Goal: Task Accomplishment & Management: Manage account settings

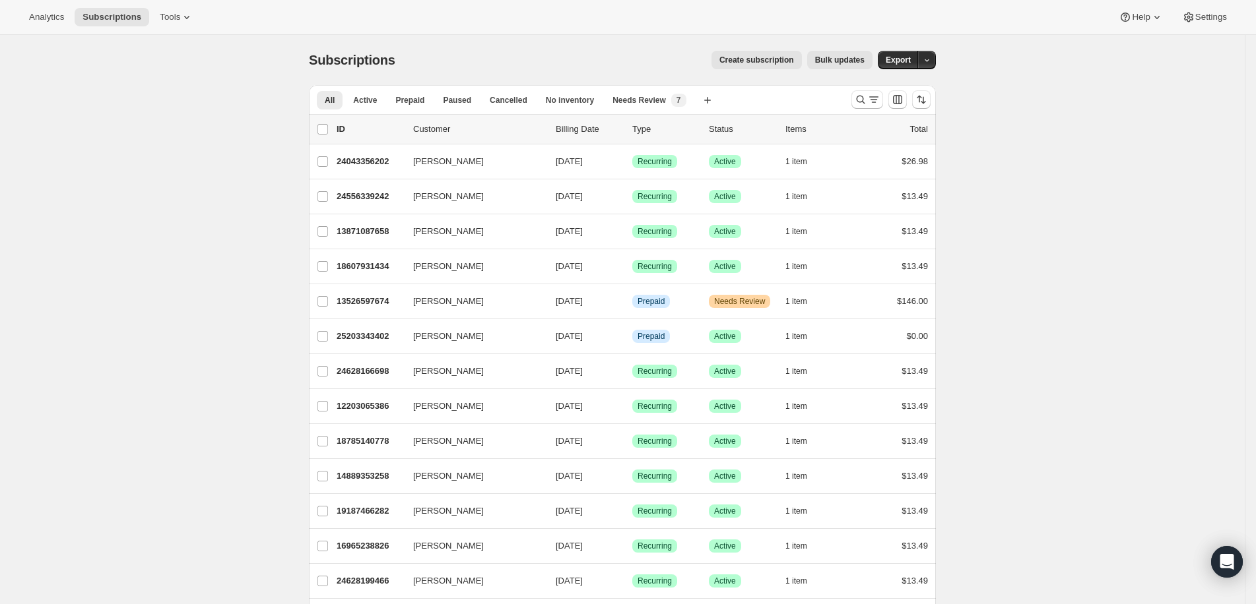
click at [372, 27] on div "Analytics Subscriptions Tools Help Settings" at bounding box center [628, 17] width 1256 height 35
click at [395, 63] on span "Subscriptions" at bounding box center [352, 60] width 86 height 15
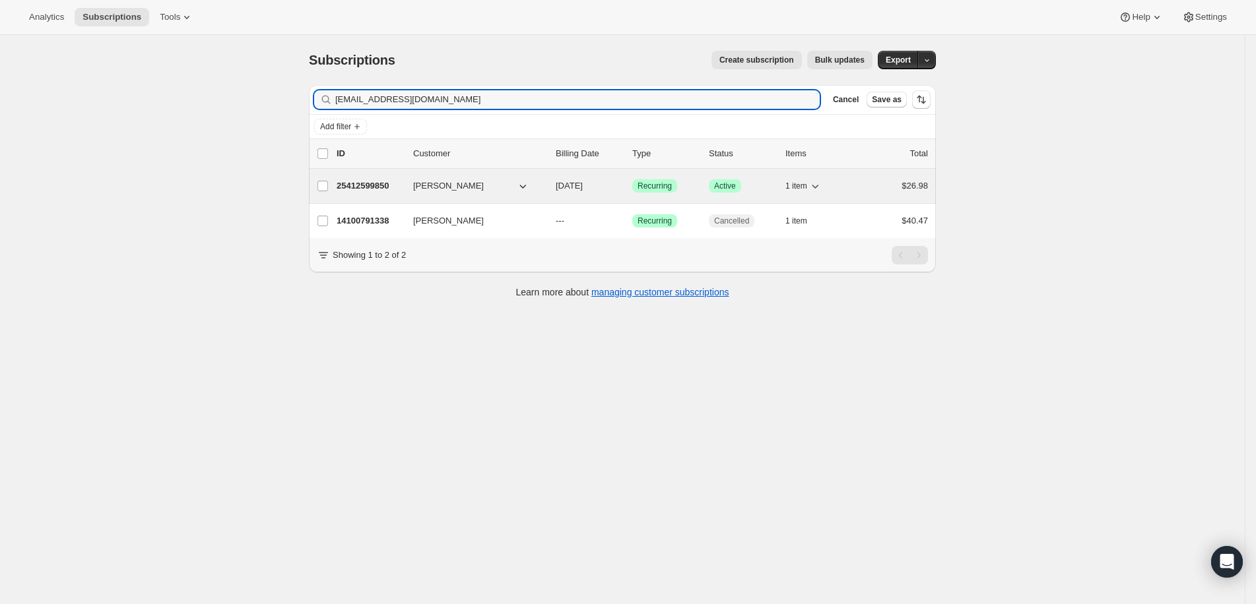
type input "[EMAIL_ADDRESS][DOMAIN_NAME]"
click at [372, 184] on p "25412599850" at bounding box center [370, 185] width 66 height 13
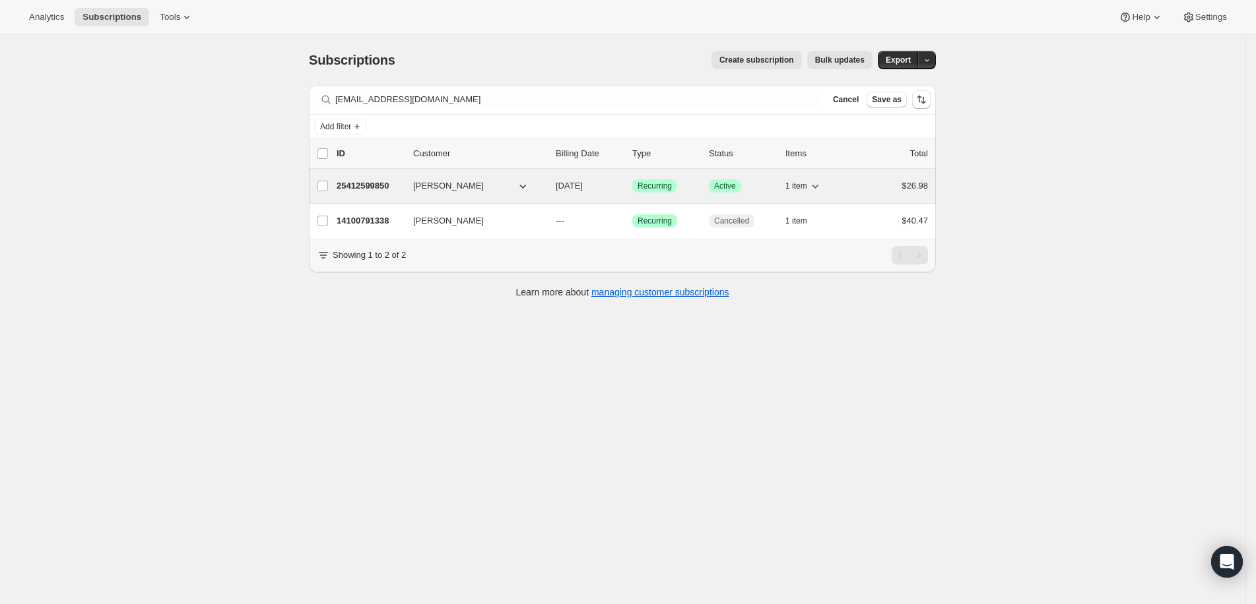
click at [379, 183] on p "25412599850" at bounding box center [370, 185] width 66 height 13
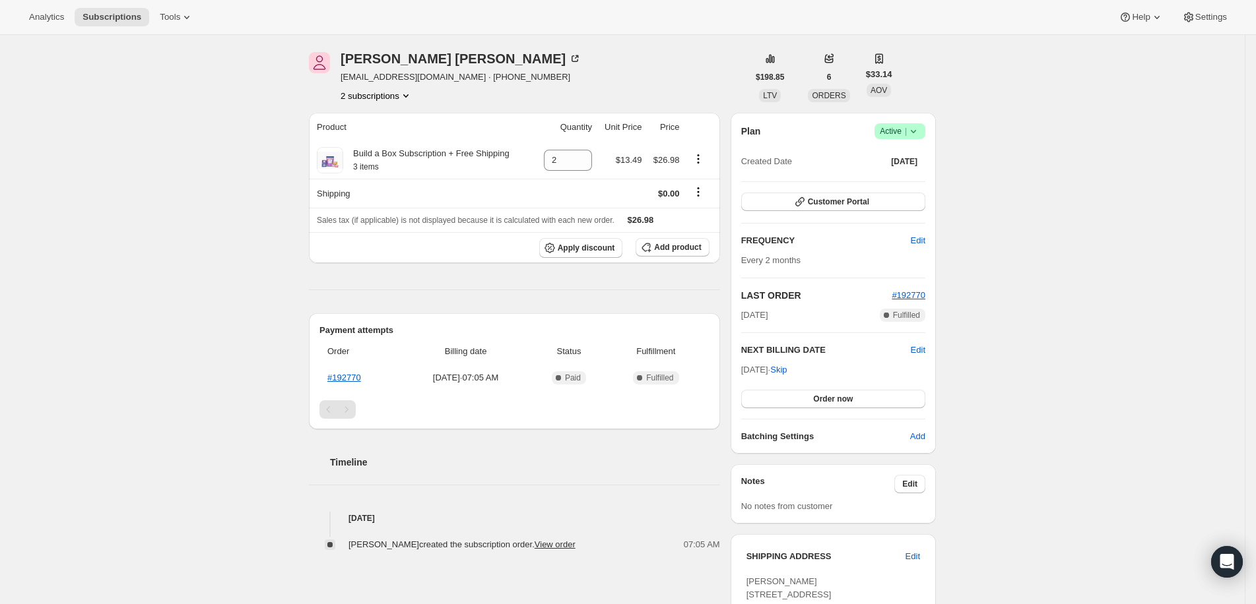
scroll to position [44, 0]
click at [335, 160] on icon at bounding box center [331, 158] width 5 height 5
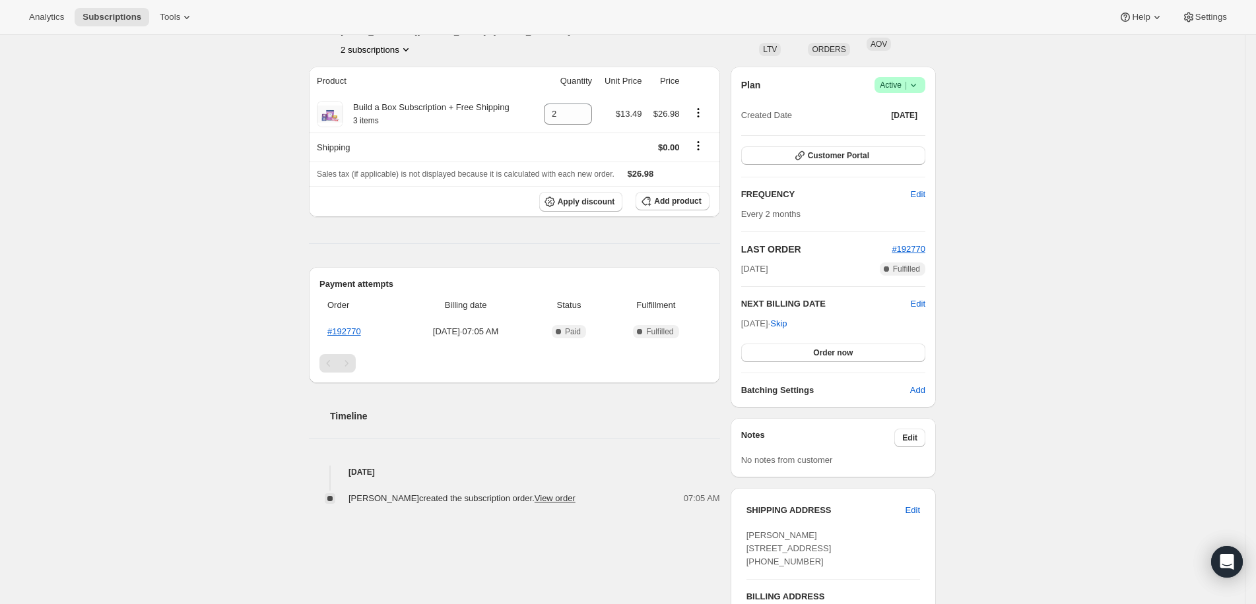
scroll to position [32, 0]
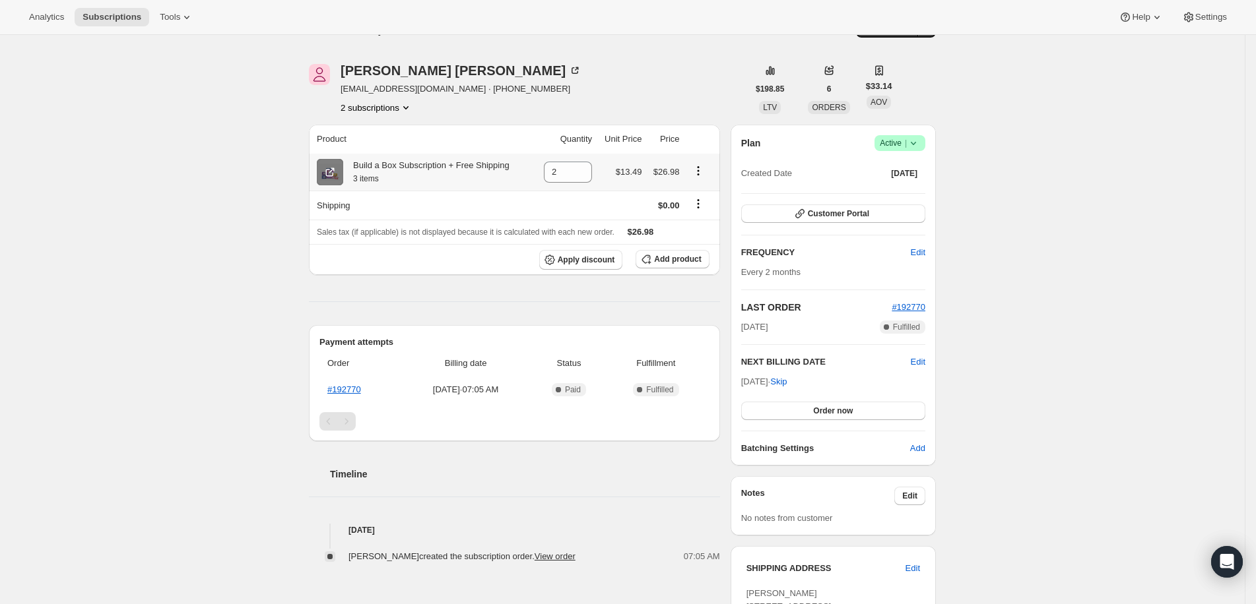
click at [335, 168] on icon at bounding box center [331, 170] width 5 height 5
click at [704, 168] on icon "Product actions" at bounding box center [698, 170] width 13 height 13
click at [715, 142] on th at bounding box center [702, 139] width 36 height 29
click at [326, 174] on span at bounding box center [330, 172] width 26 height 26
click at [705, 168] on icon "Product actions" at bounding box center [698, 170] width 13 height 13
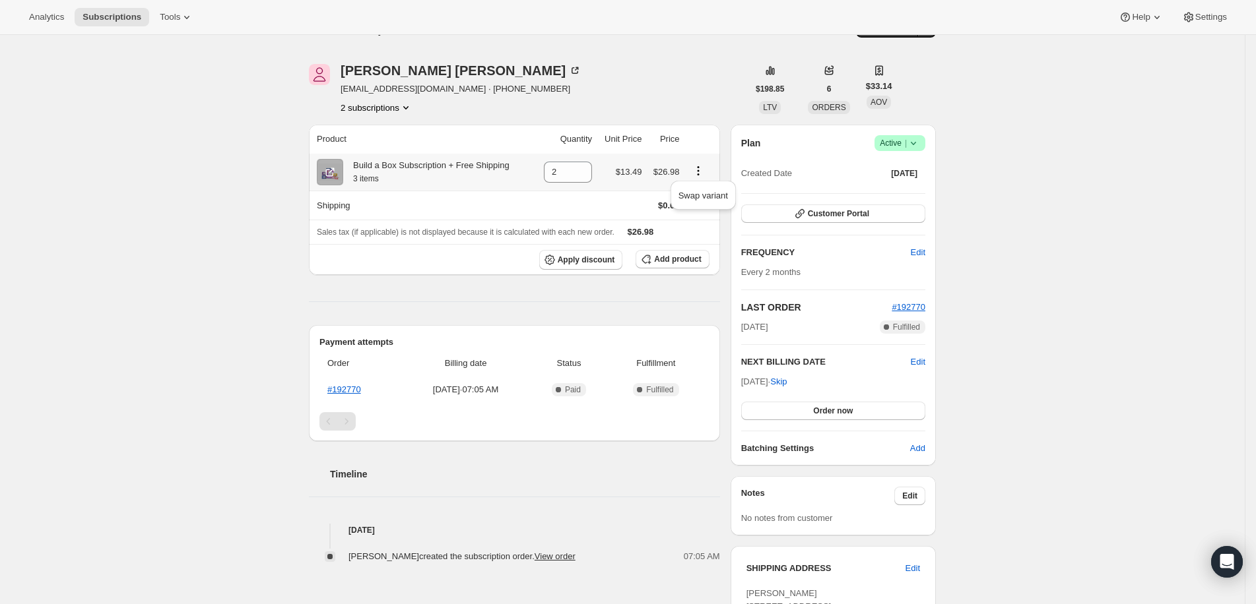
click at [705, 168] on icon "Product actions" at bounding box center [698, 170] width 13 height 13
click at [705, 169] on icon "Product actions" at bounding box center [698, 170] width 13 height 13
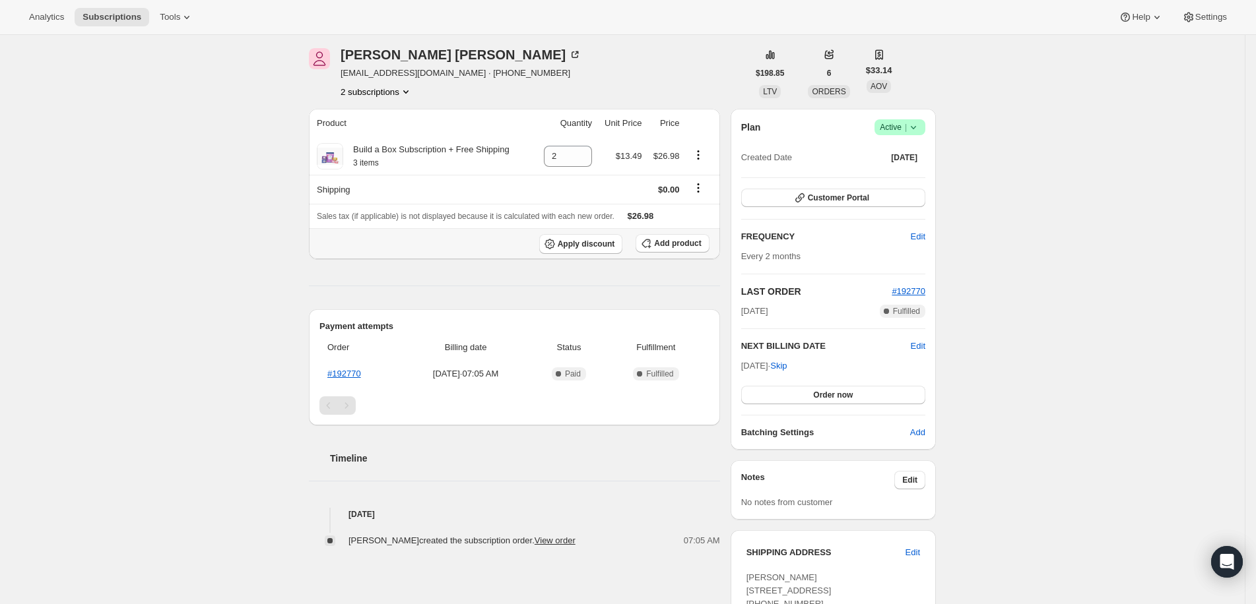
scroll to position [4, 0]
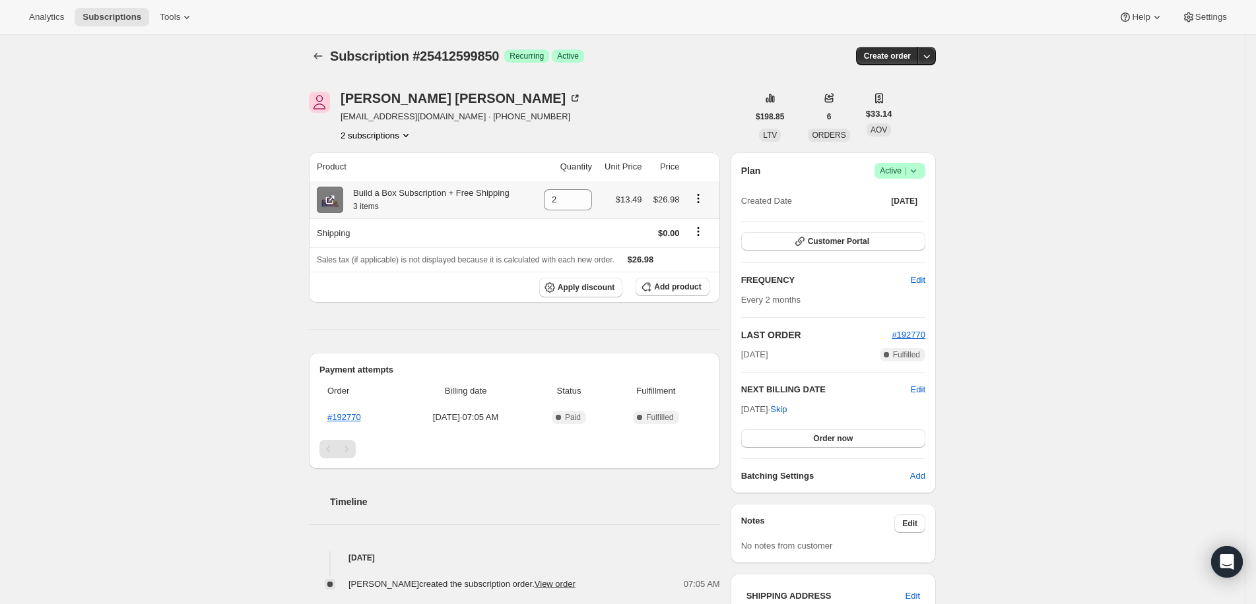
click at [343, 201] on span at bounding box center [330, 200] width 26 height 26
click at [705, 198] on icon "Product actions" at bounding box center [698, 198] width 13 height 13
click at [736, 152] on div "Plan Success Active | Created Date [DATE] Customer Portal FREQUENCY Edit Every …" at bounding box center [833, 511] width 205 height 719
click at [331, 199] on icon at bounding box center [329, 199] width 13 height 13
click at [700, 194] on icon "Product actions" at bounding box center [698, 198] width 13 height 13
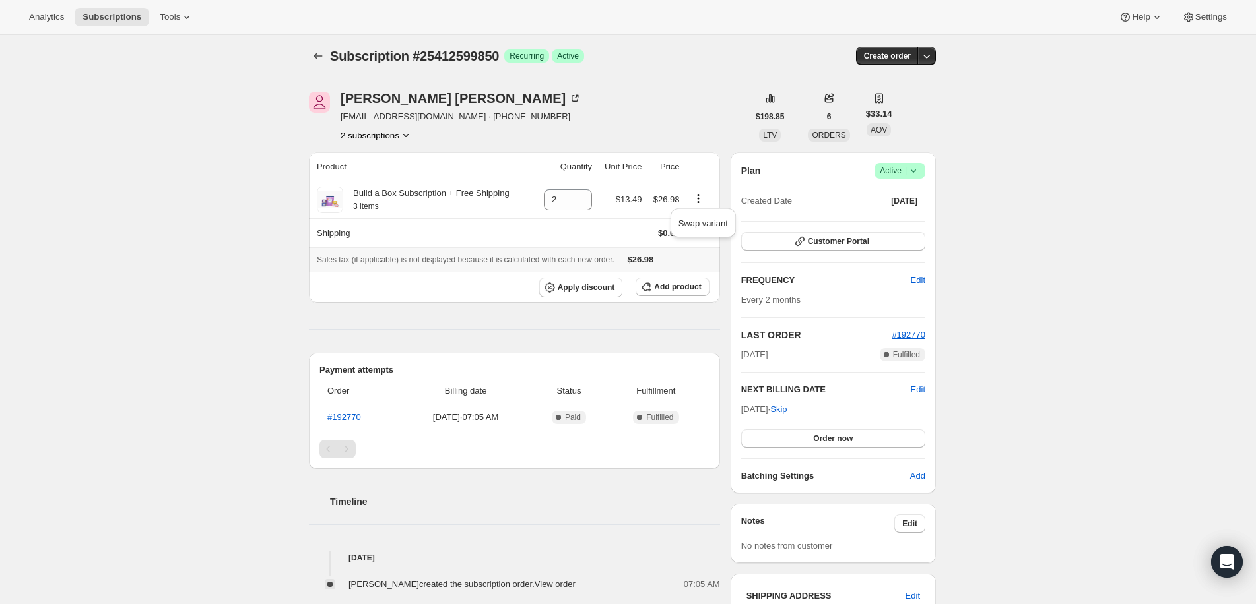
click at [712, 255] on div "Sales tax (if applicable) is not displayed because it is calculated with each n…" at bounding box center [514, 259] width 395 height 13
click at [699, 235] on icon "Shipping actions" at bounding box center [698, 235] width 2 height 2
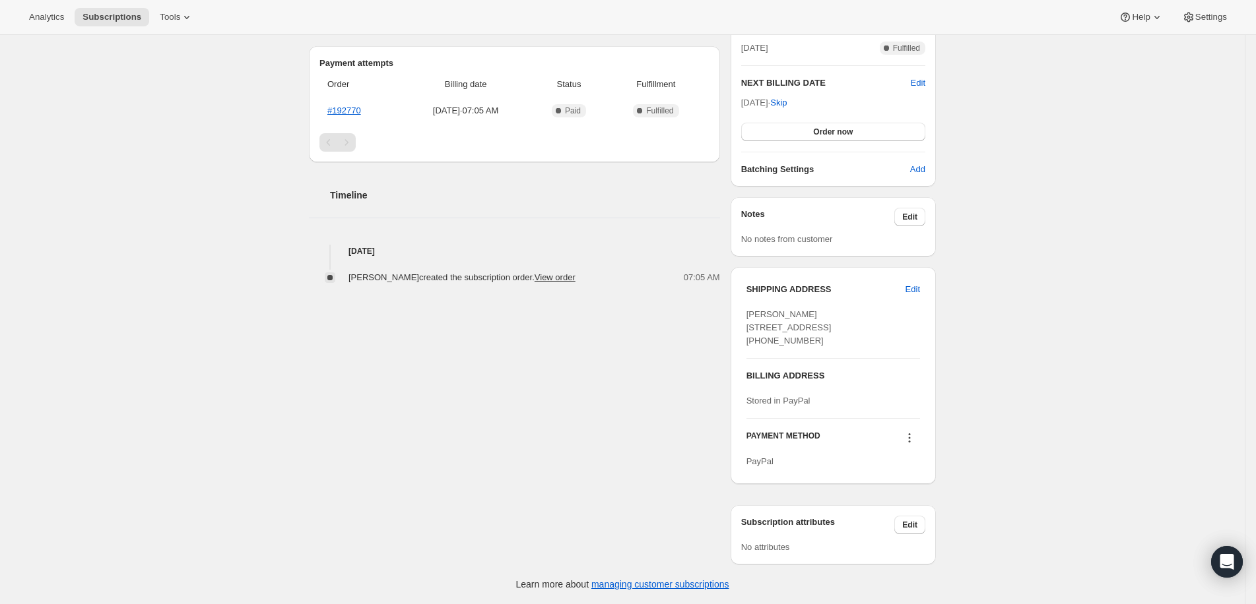
scroll to position [335, 0]
click at [535, 273] on link "View order" at bounding box center [555, 278] width 41 height 10
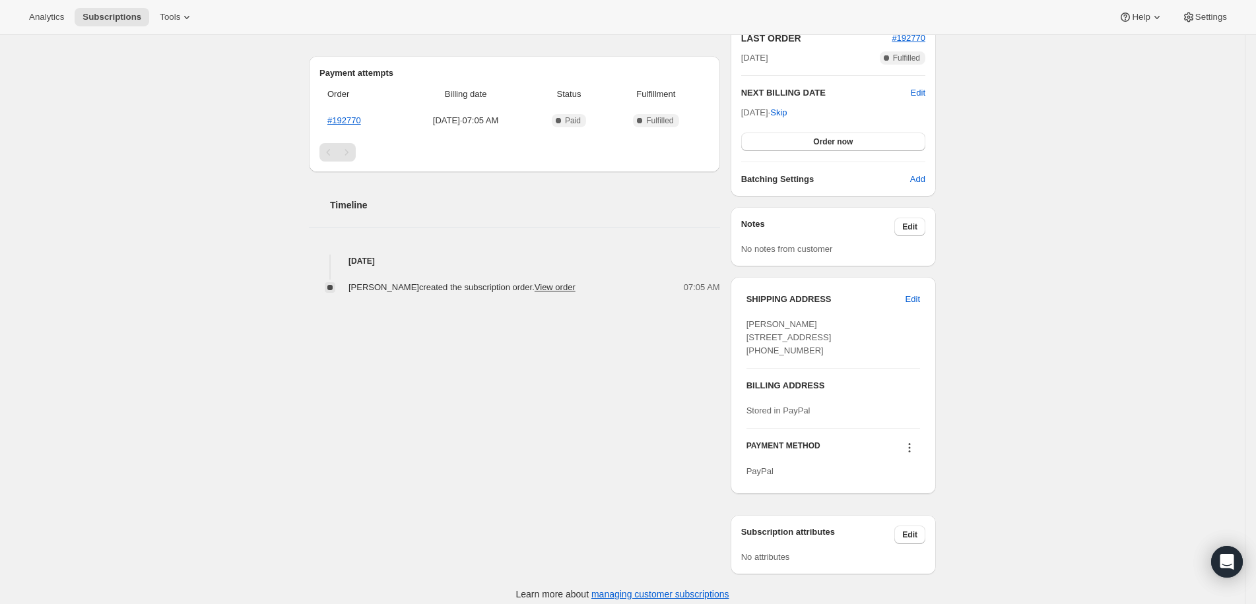
click at [603, 199] on h2 "Timeline" at bounding box center [525, 205] width 390 height 13
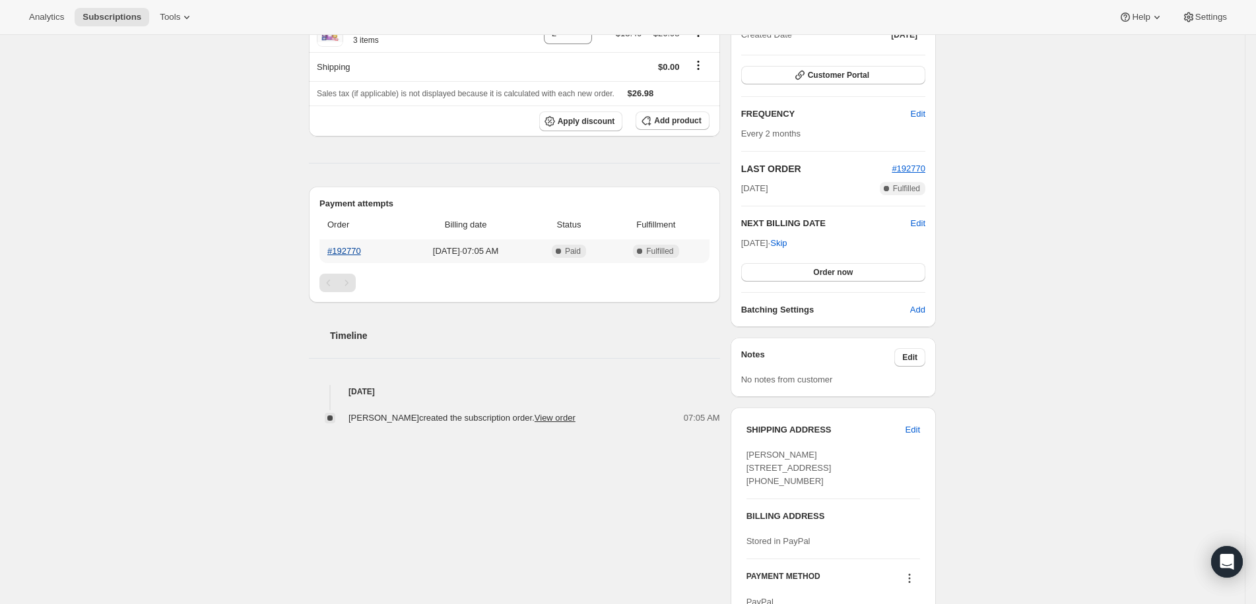
scroll to position [166, 0]
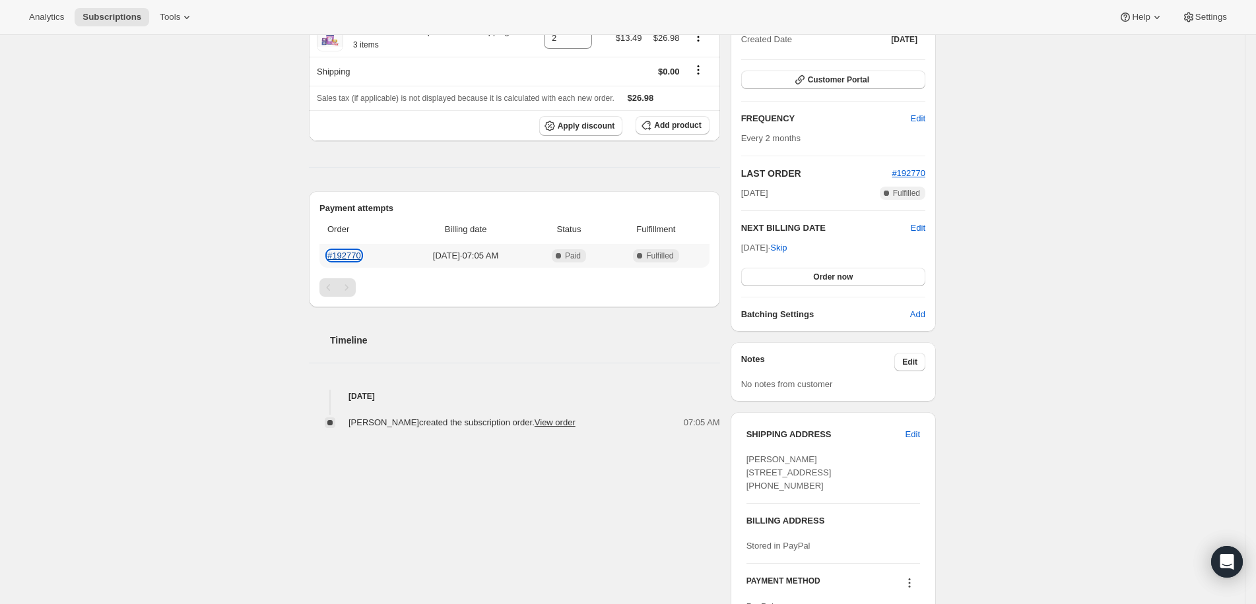
click at [361, 252] on link "#192770" at bounding box center [344, 256] width 34 height 10
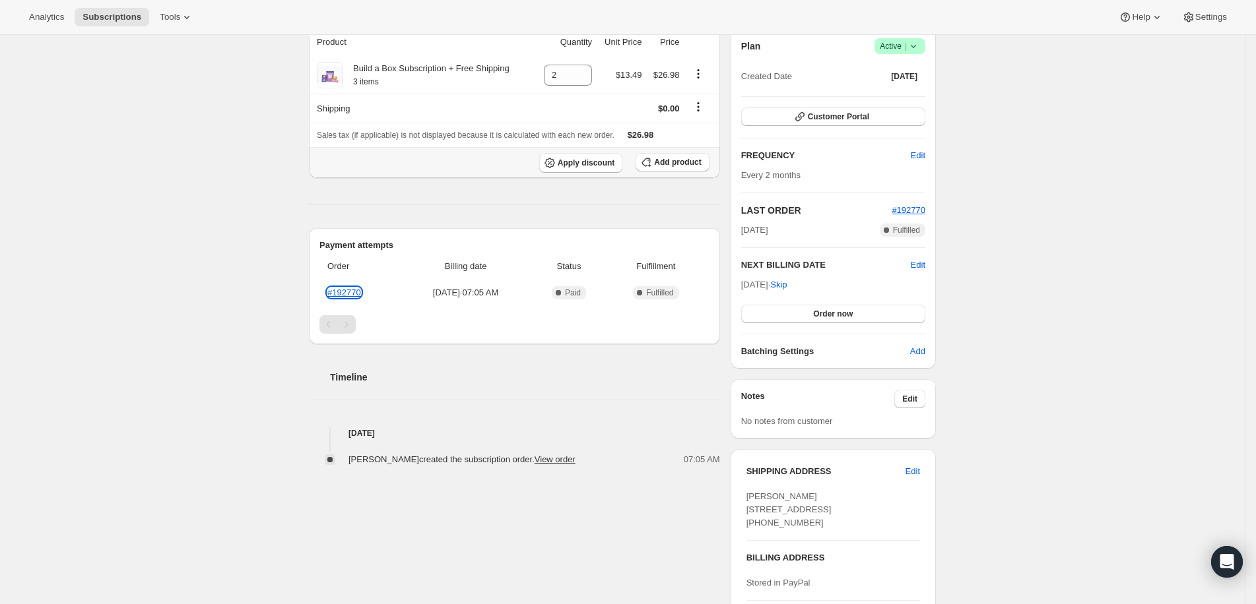
scroll to position [22, 0]
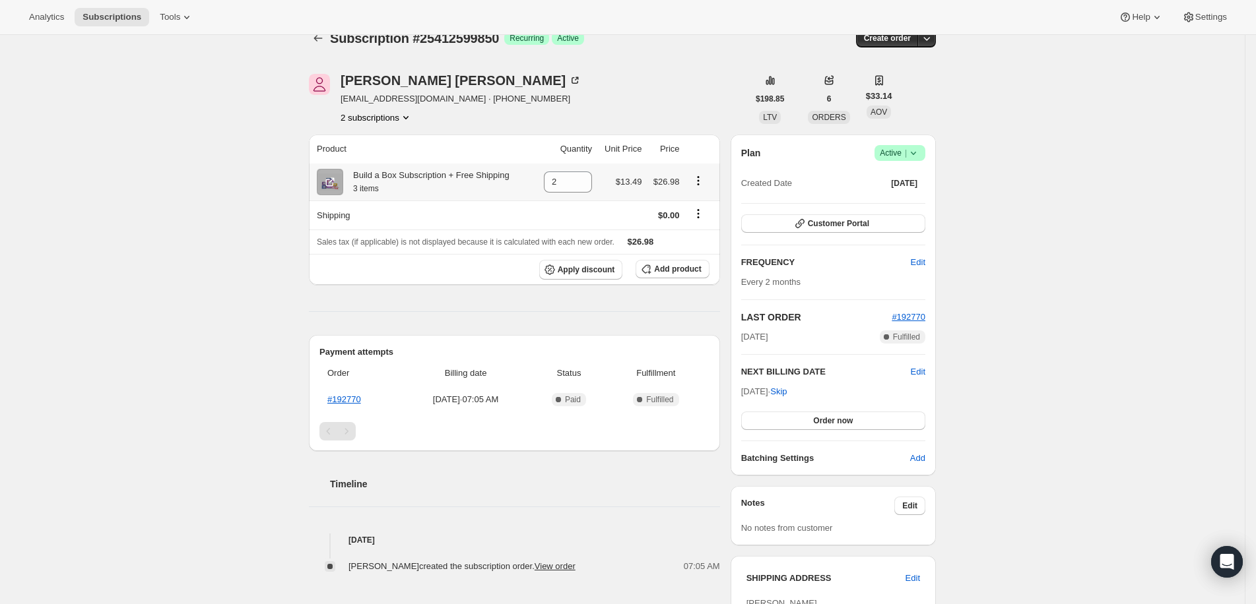
click at [701, 179] on icon "Product actions" at bounding box center [698, 180] width 13 height 13
click at [676, 97] on div "[PERSON_NAME] [EMAIL_ADDRESS][DOMAIN_NAME] · [PHONE_NUMBER] 2 subscriptions" at bounding box center [528, 99] width 439 height 50
click at [579, 96] on div "[PERSON_NAME] [EMAIL_ADDRESS][DOMAIN_NAME] · [PHONE_NUMBER] 2 subscriptions" at bounding box center [528, 99] width 439 height 50
click at [593, 18] on div "Analytics Subscriptions Tools Help Settings" at bounding box center [628, 17] width 1256 height 35
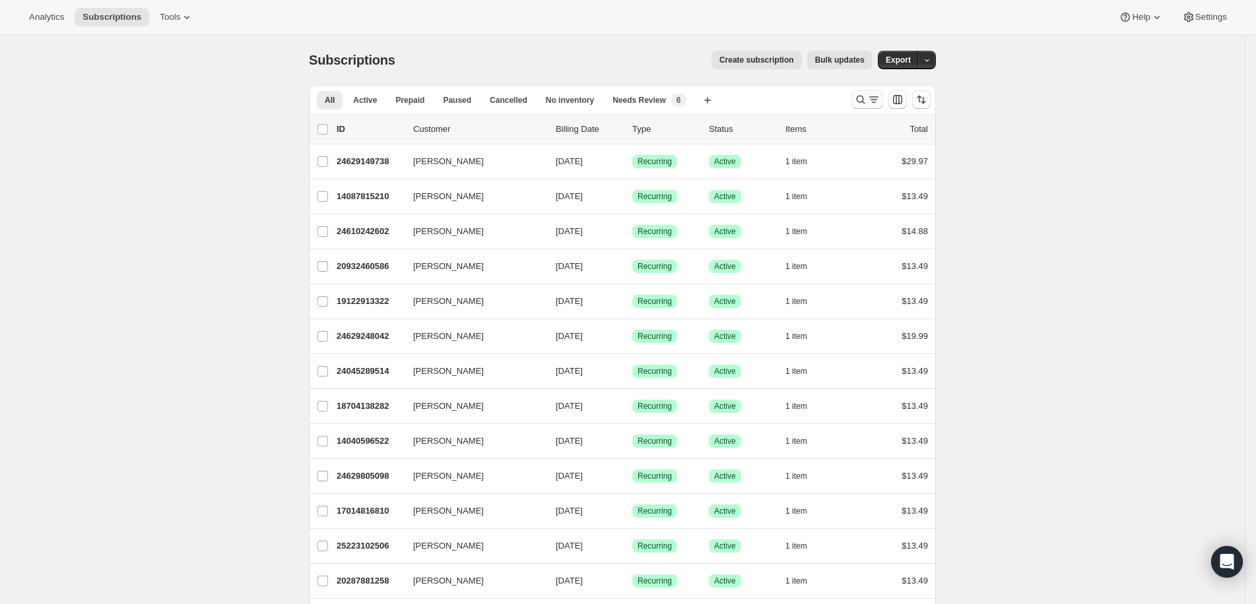
click at [864, 95] on icon "Search and filter results" at bounding box center [860, 99] width 13 height 13
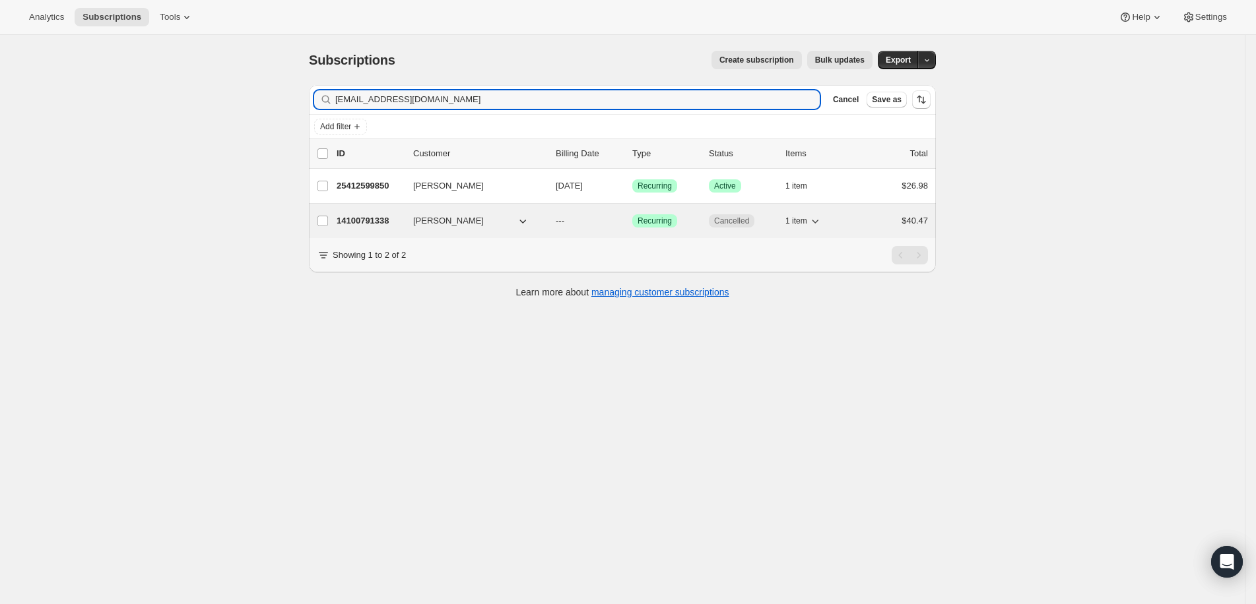
type input "[EMAIL_ADDRESS][DOMAIN_NAME]"
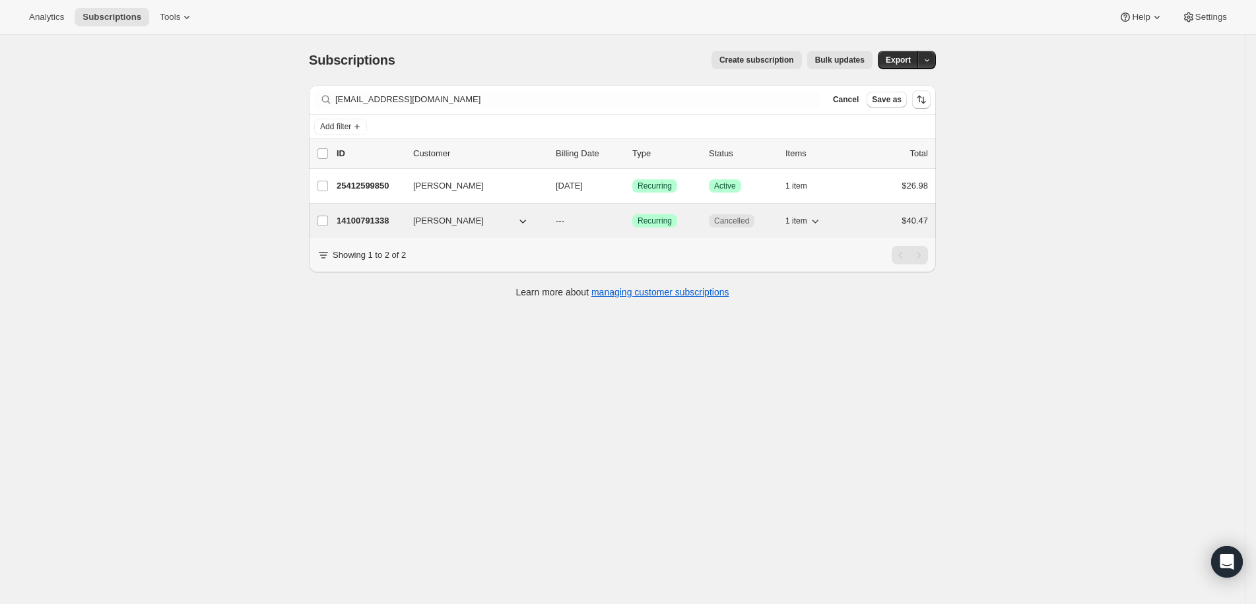
click at [387, 216] on p "14100791338" at bounding box center [370, 220] width 66 height 13
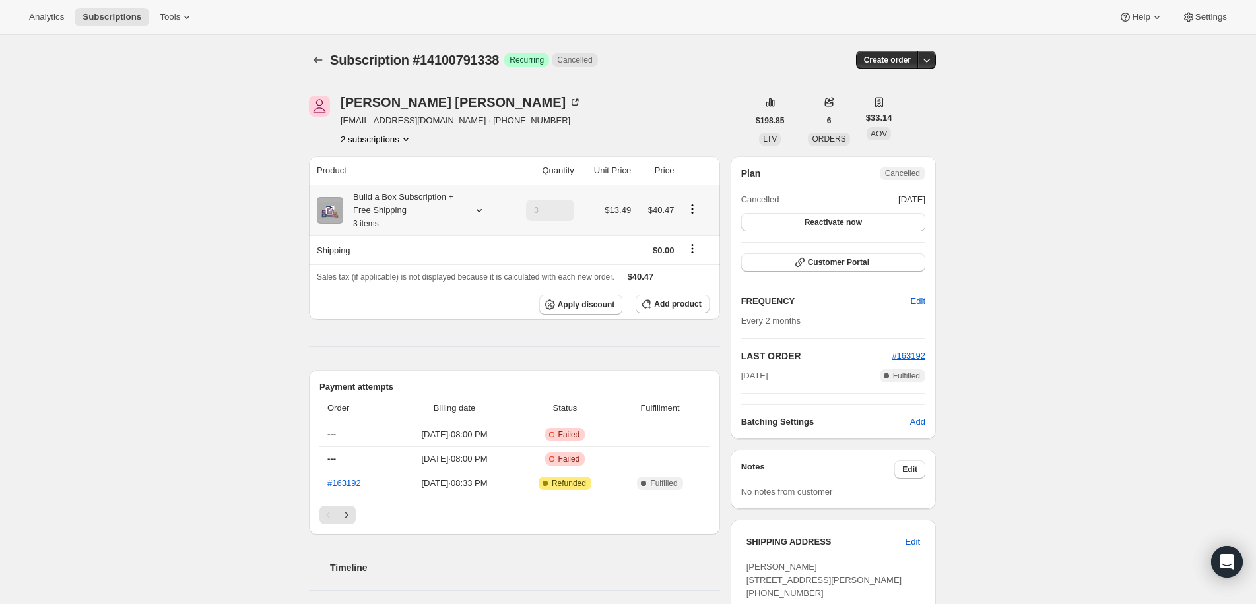
click at [699, 211] on icon "Product actions" at bounding box center [692, 209] width 13 height 13
click at [697, 234] on span "Edit box" at bounding box center [697, 234] width 31 height 10
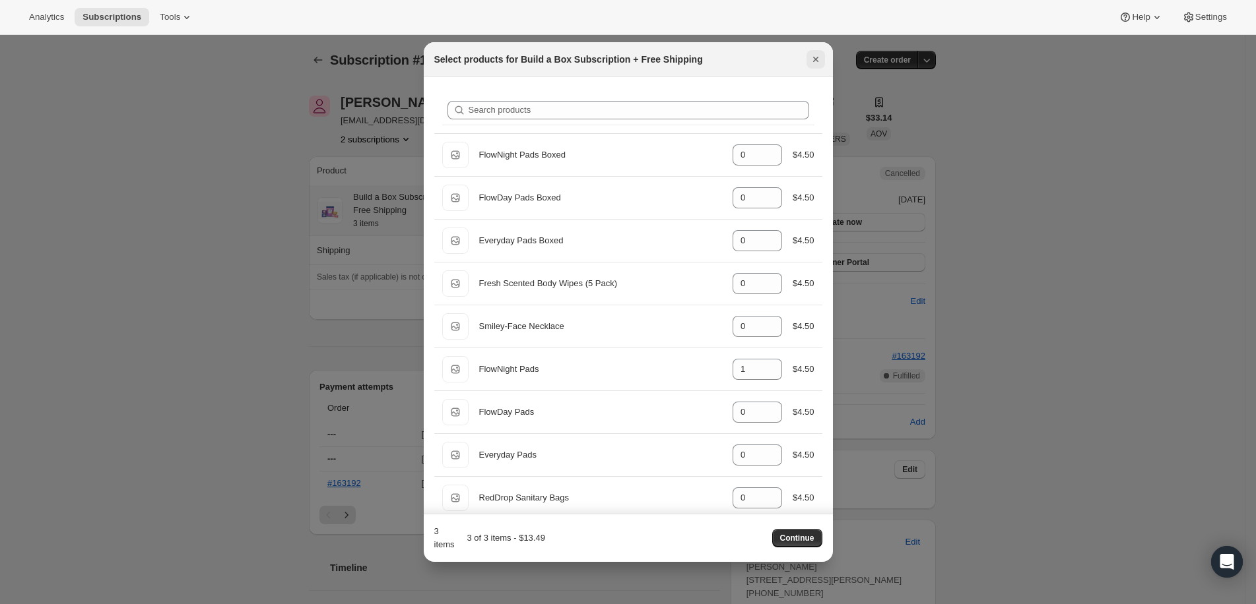
click at [818, 59] on icon "Close" at bounding box center [815, 59] width 13 height 13
